Goal: Information Seeking & Learning: Find specific fact

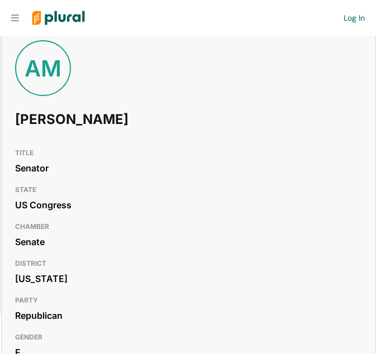
scroll to position [87, 0]
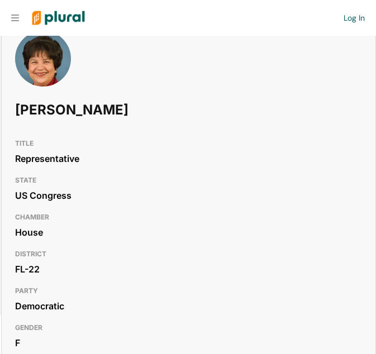
scroll to position [100, 0]
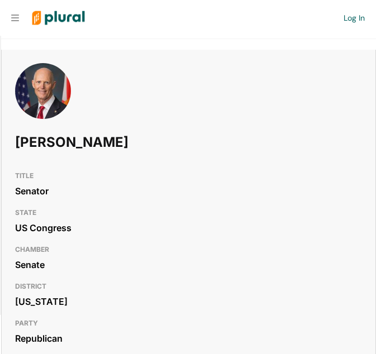
scroll to position [67, 0]
